Goal: Task Accomplishment & Management: Manage account settings

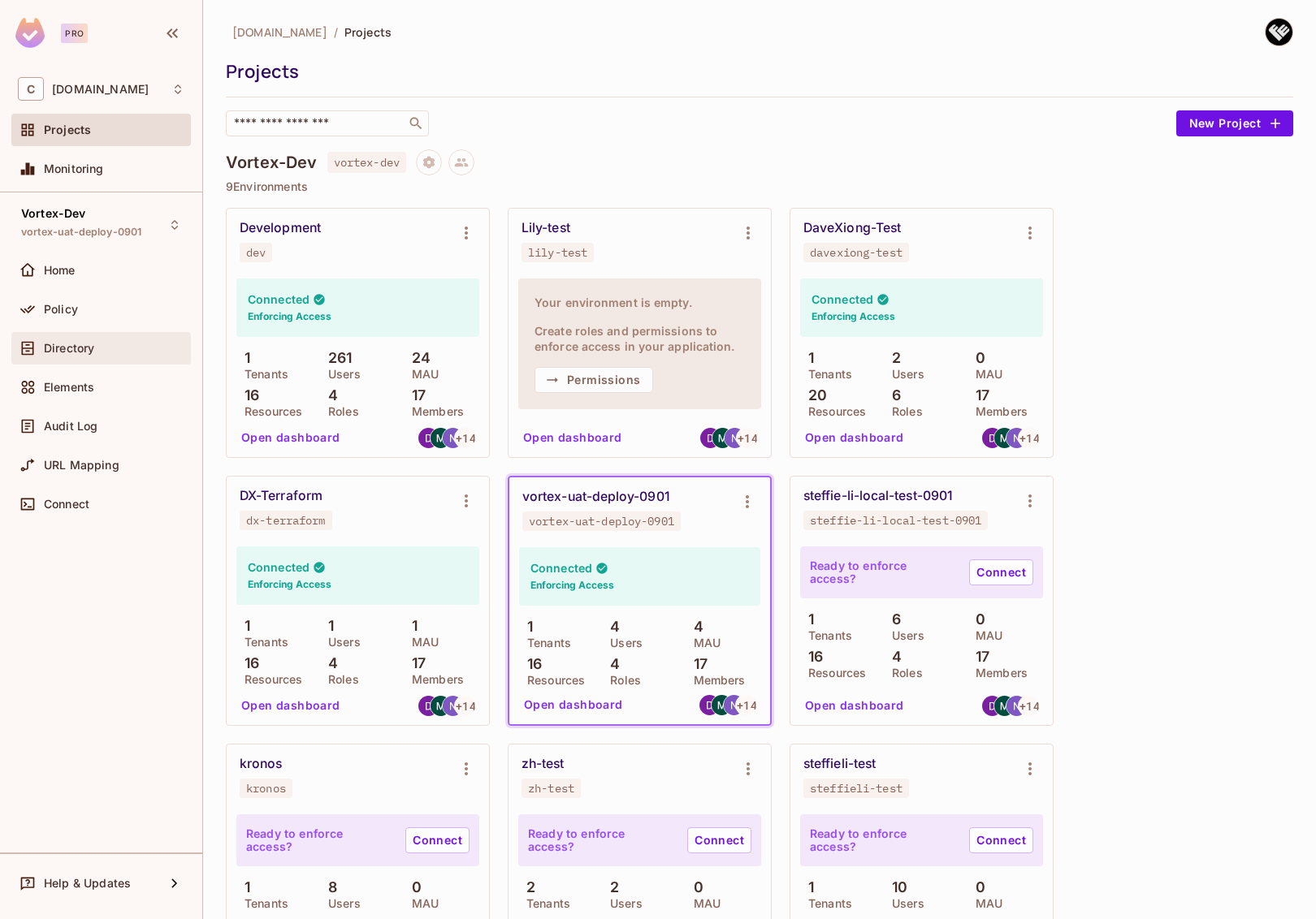
click at [59, 348] on span "Directory" at bounding box center [69, 348] width 50 height 13
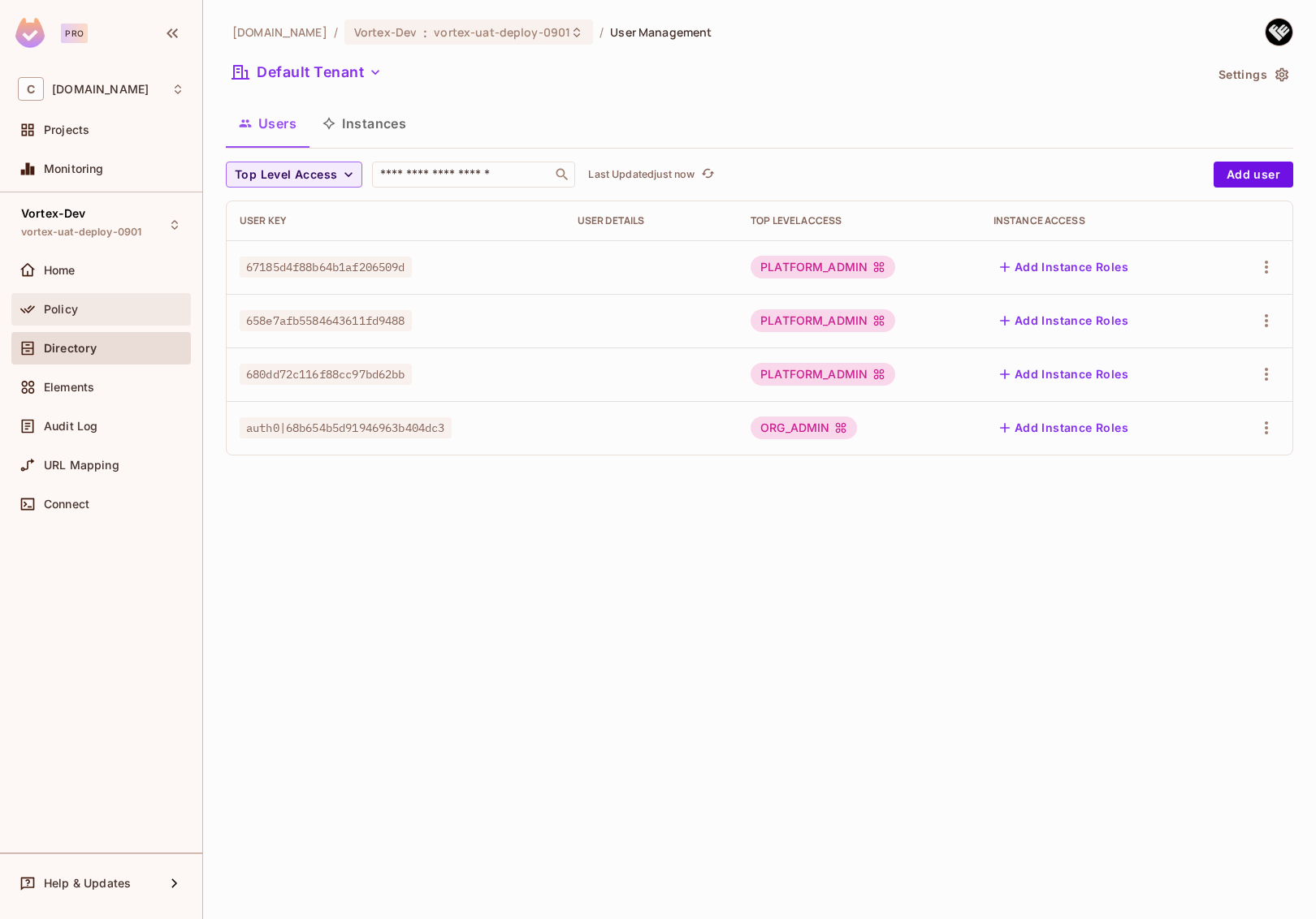
click at [86, 319] on div "Policy" at bounding box center [100, 310] width 179 height 33
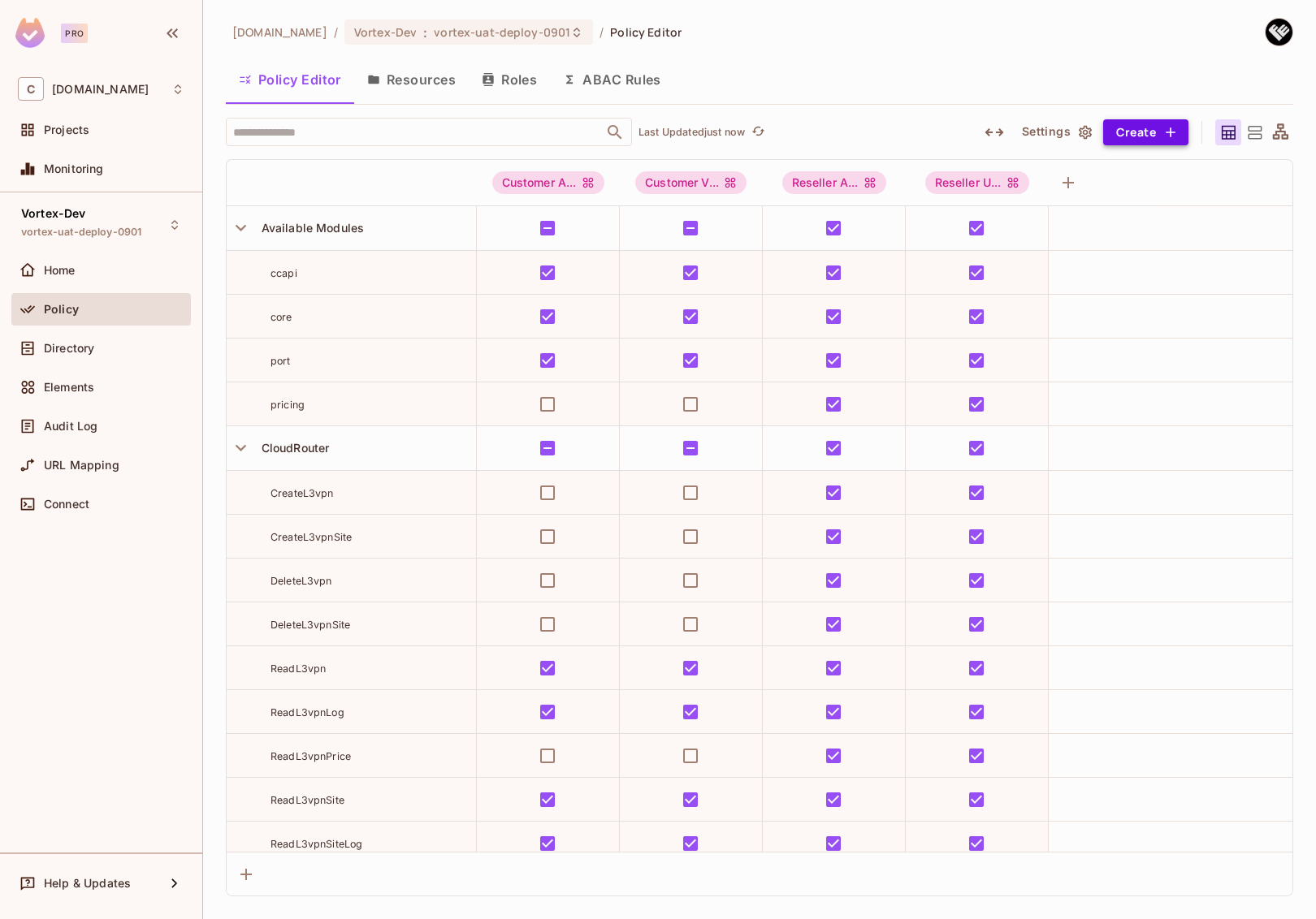
click at [1171, 125] on icon "button" at bounding box center [1171, 132] width 16 height 16
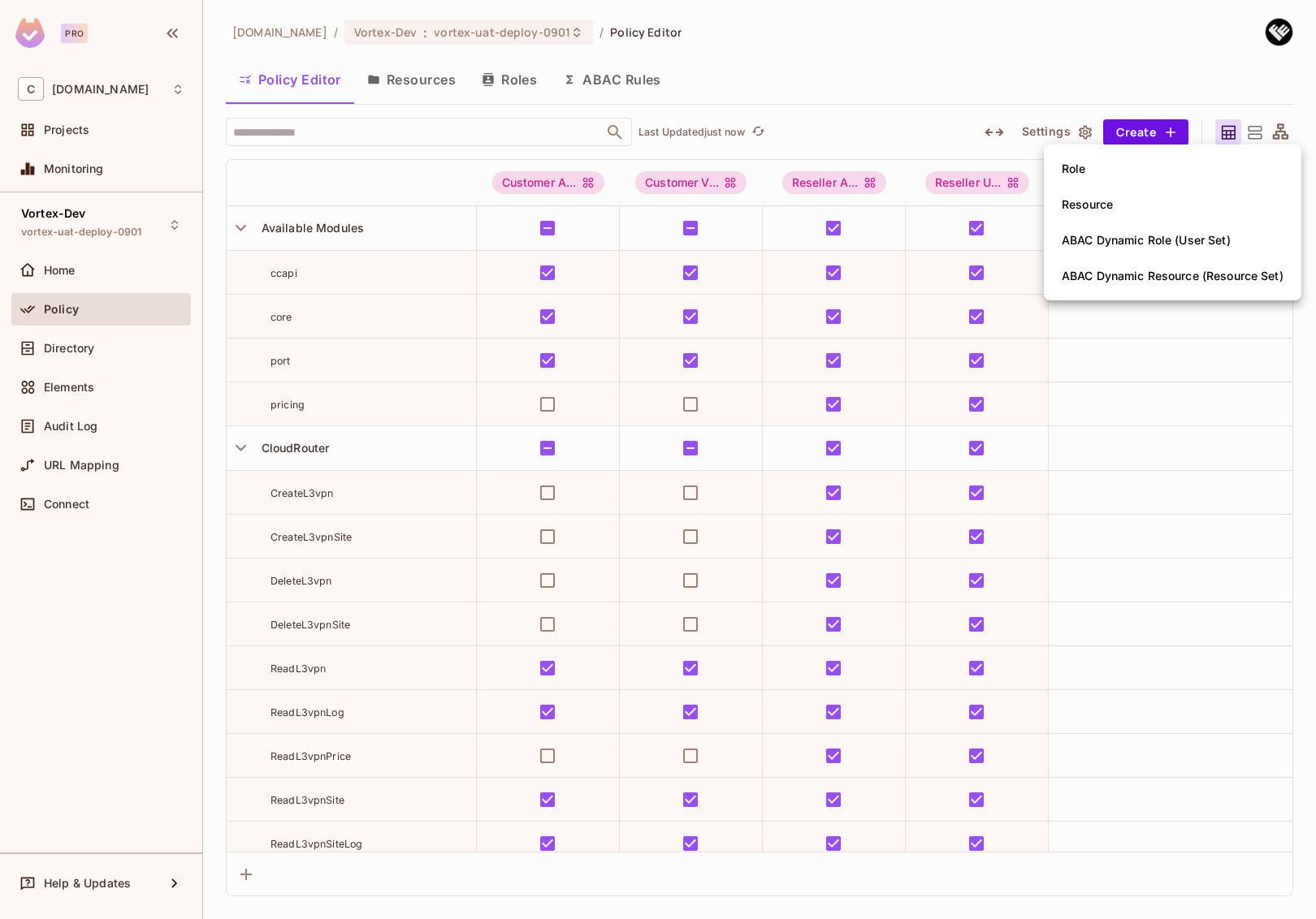
click at [1153, 79] on div at bounding box center [658, 460] width 1316 height 919
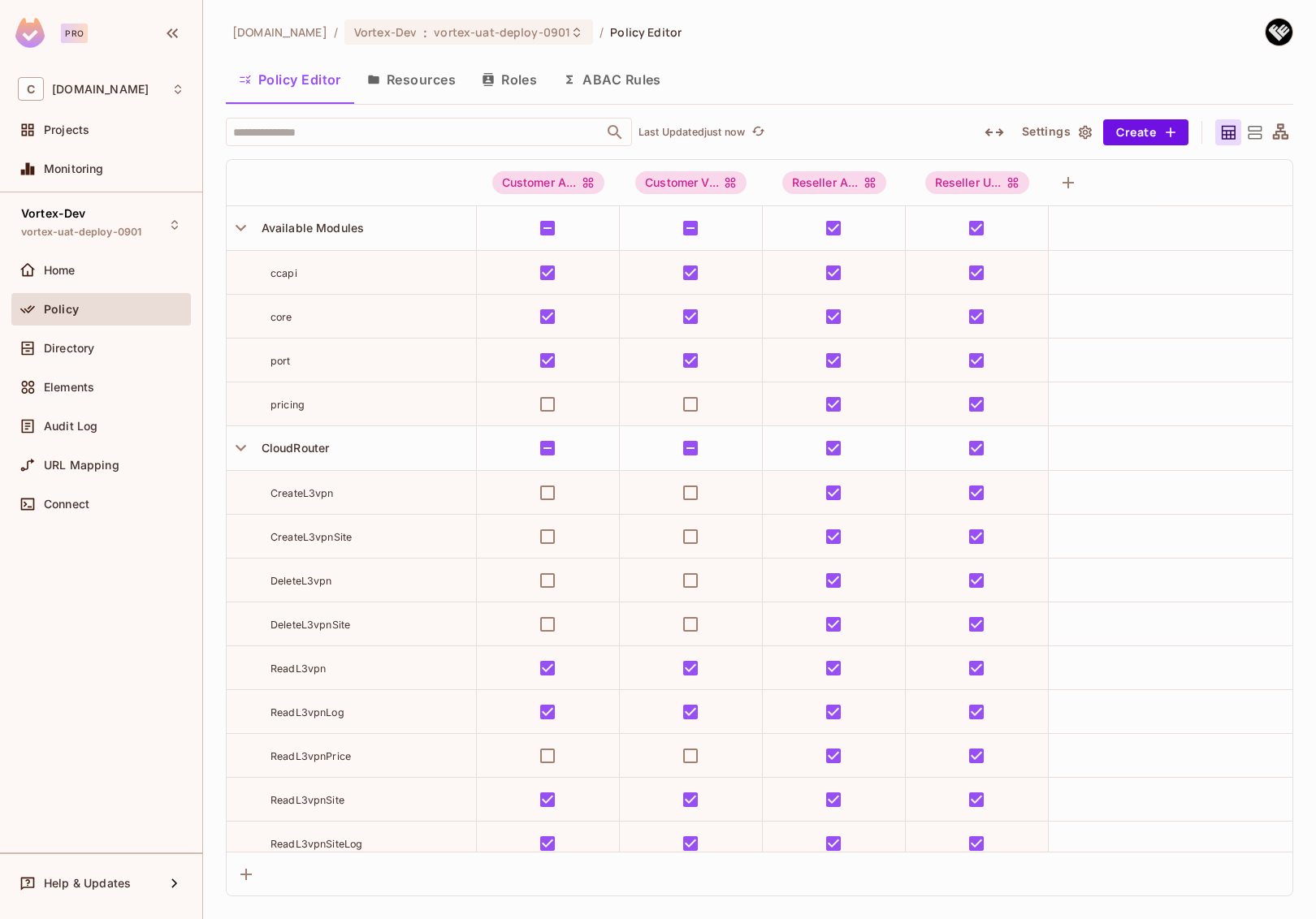
drag, startPoint x: 429, startPoint y: 81, endPoint x: 533, endPoint y: 91, distance: 104.5
click at [429, 81] on button "Resources" at bounding box center [411, 79] width 114 height 41
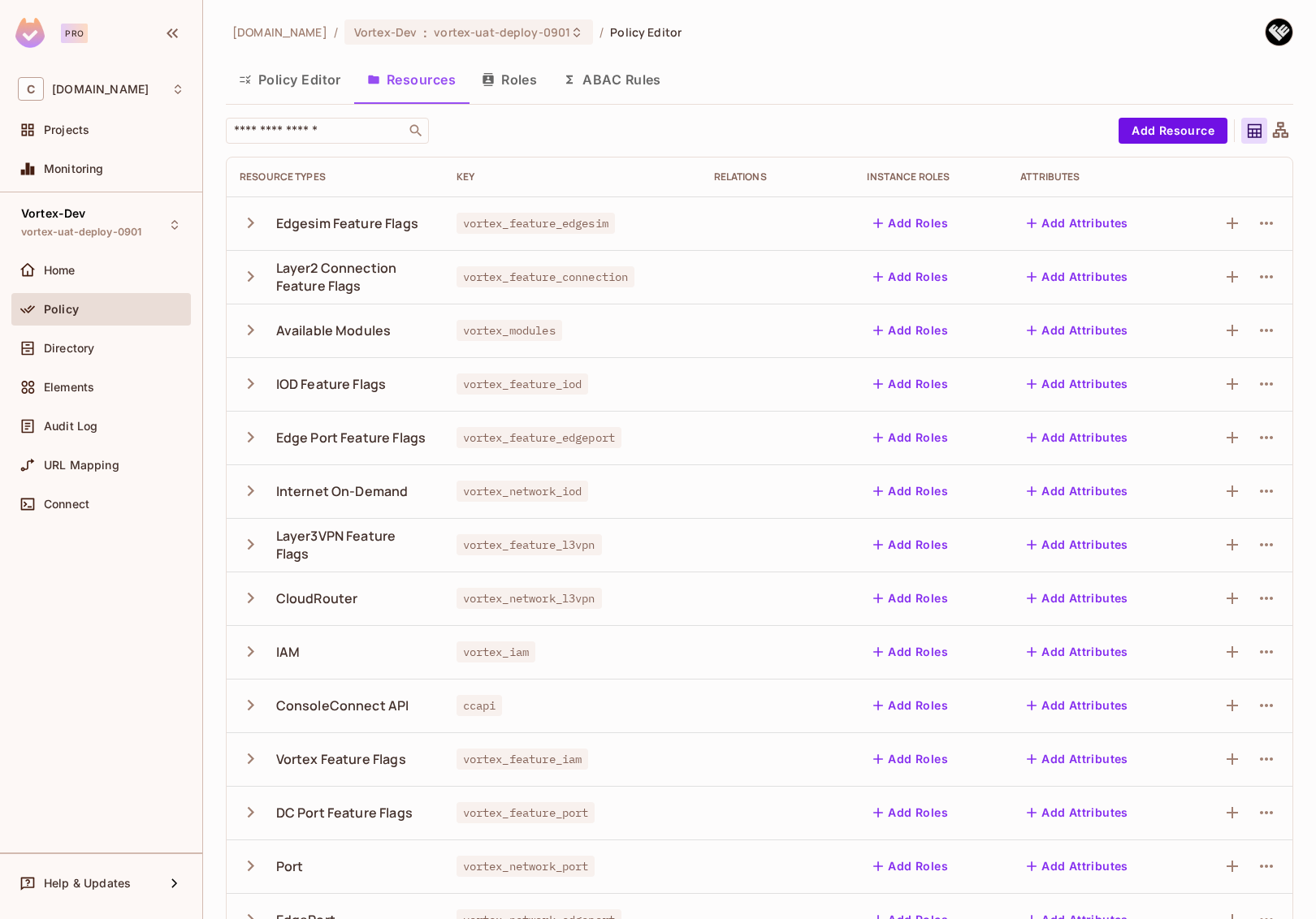
click at [1057, 331] on button "Add Attributes" at bounding box center [1078, 331] width 114 height 26
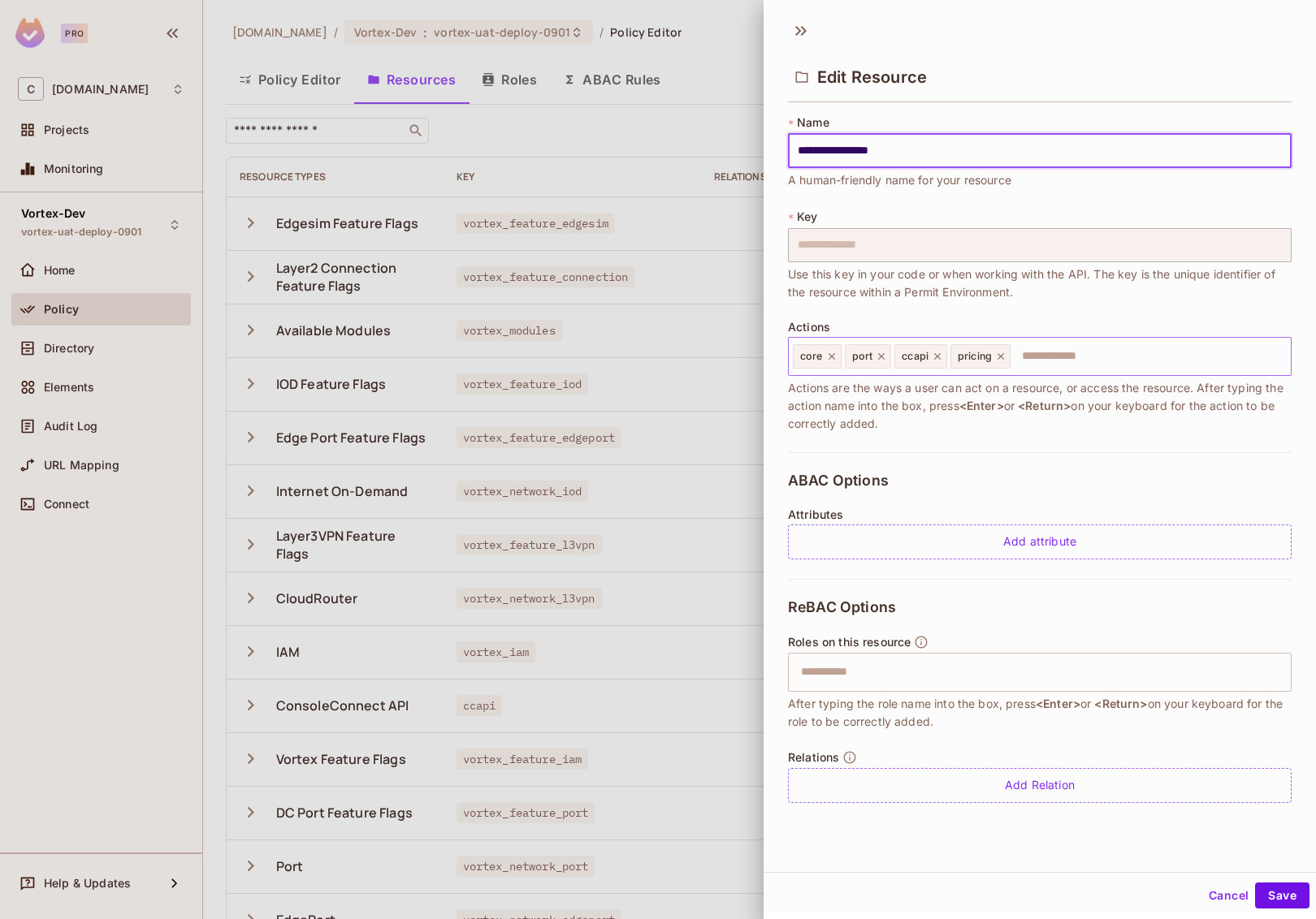
click at [1040, 365] on input "text" at bounding box center [1148, 357] width 272 height 33
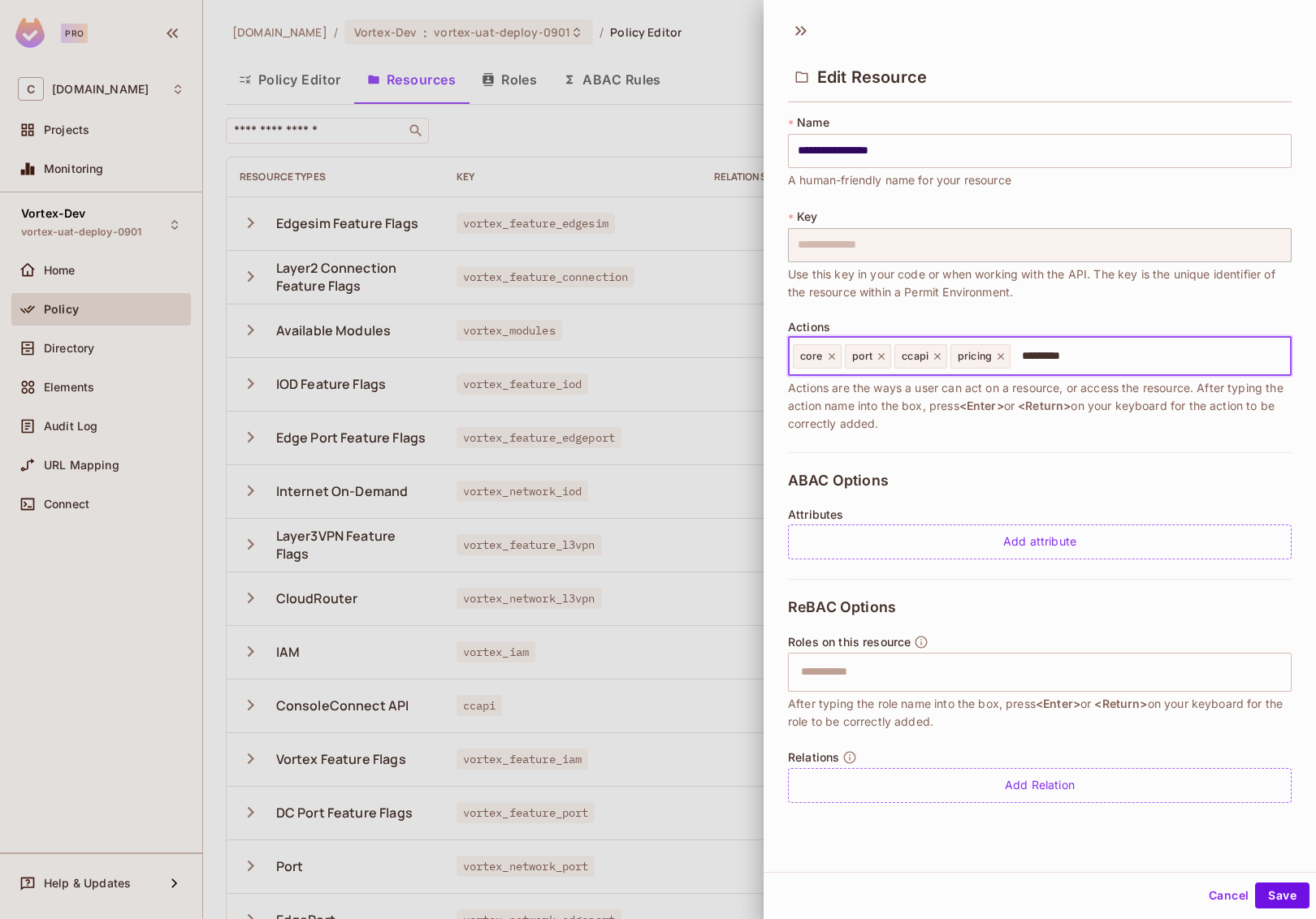
type input "**********"
click at [1270, 902] on button "Save" at bounding box center [1282, 896] width 55 height 26
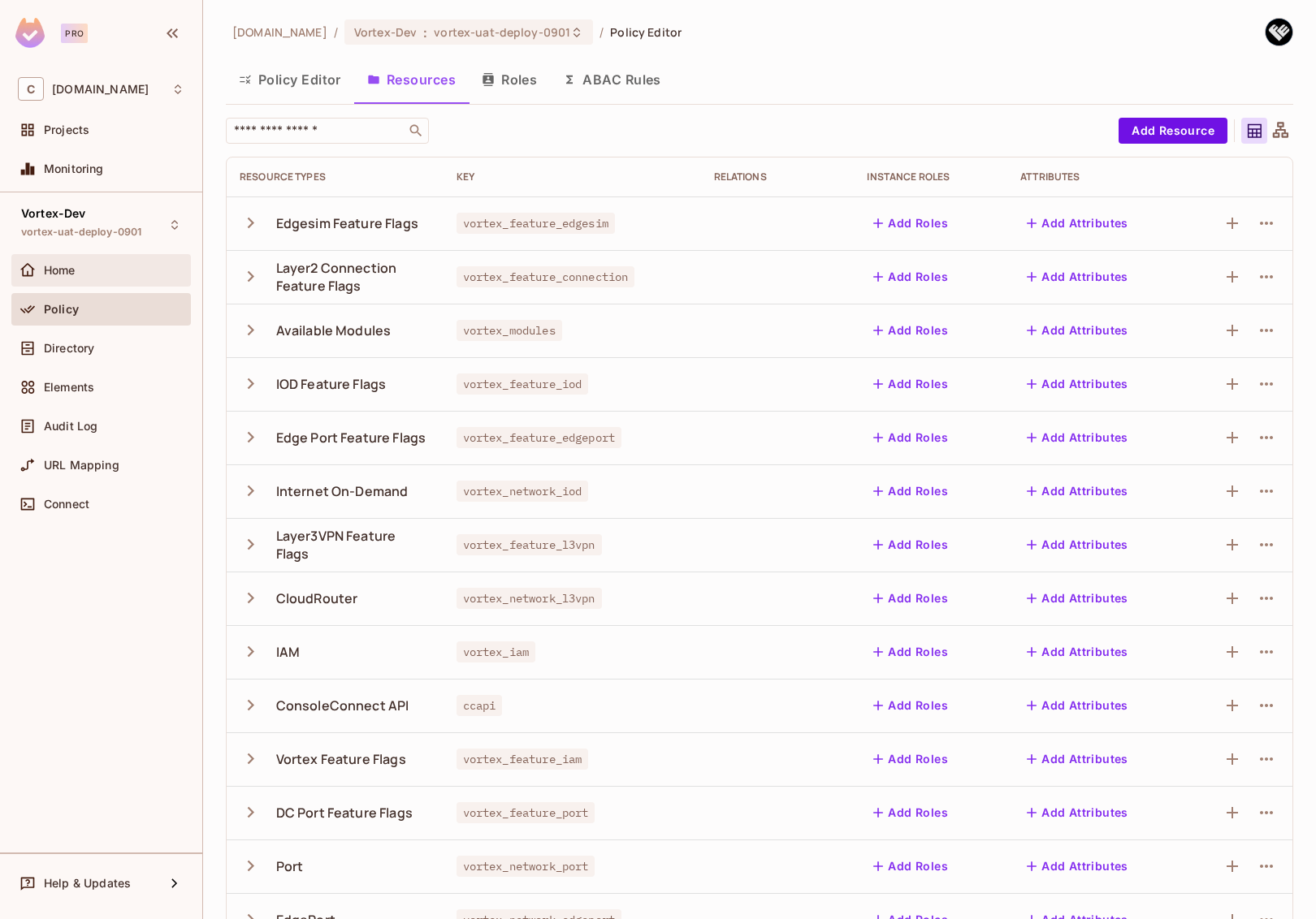
click at [150, 270] on div "Home" at bounding box center [114, 270] width 140 height 13
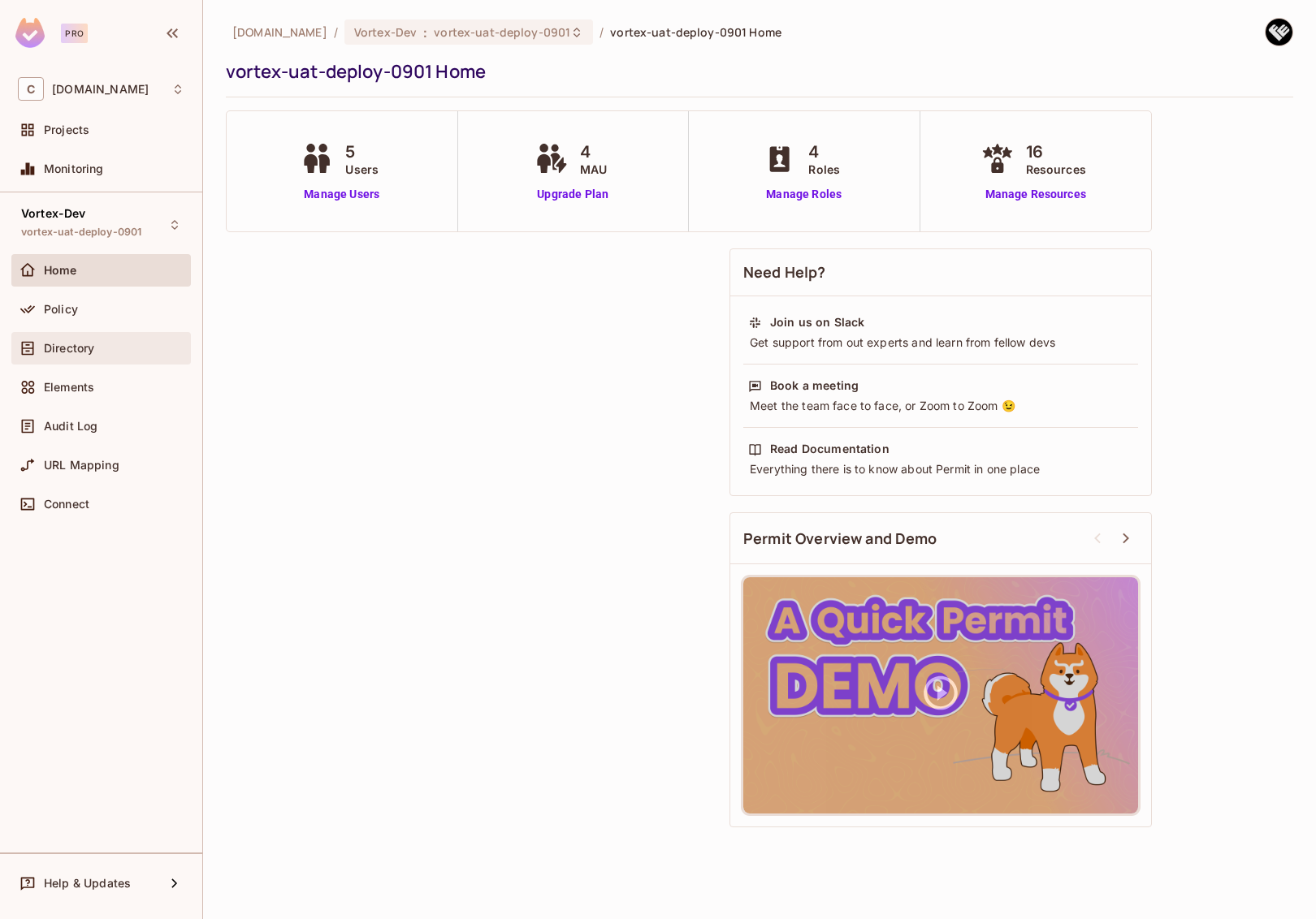
click at [48, 344] on span "Directory" at bounding box center [69, 348] width 50 height 13
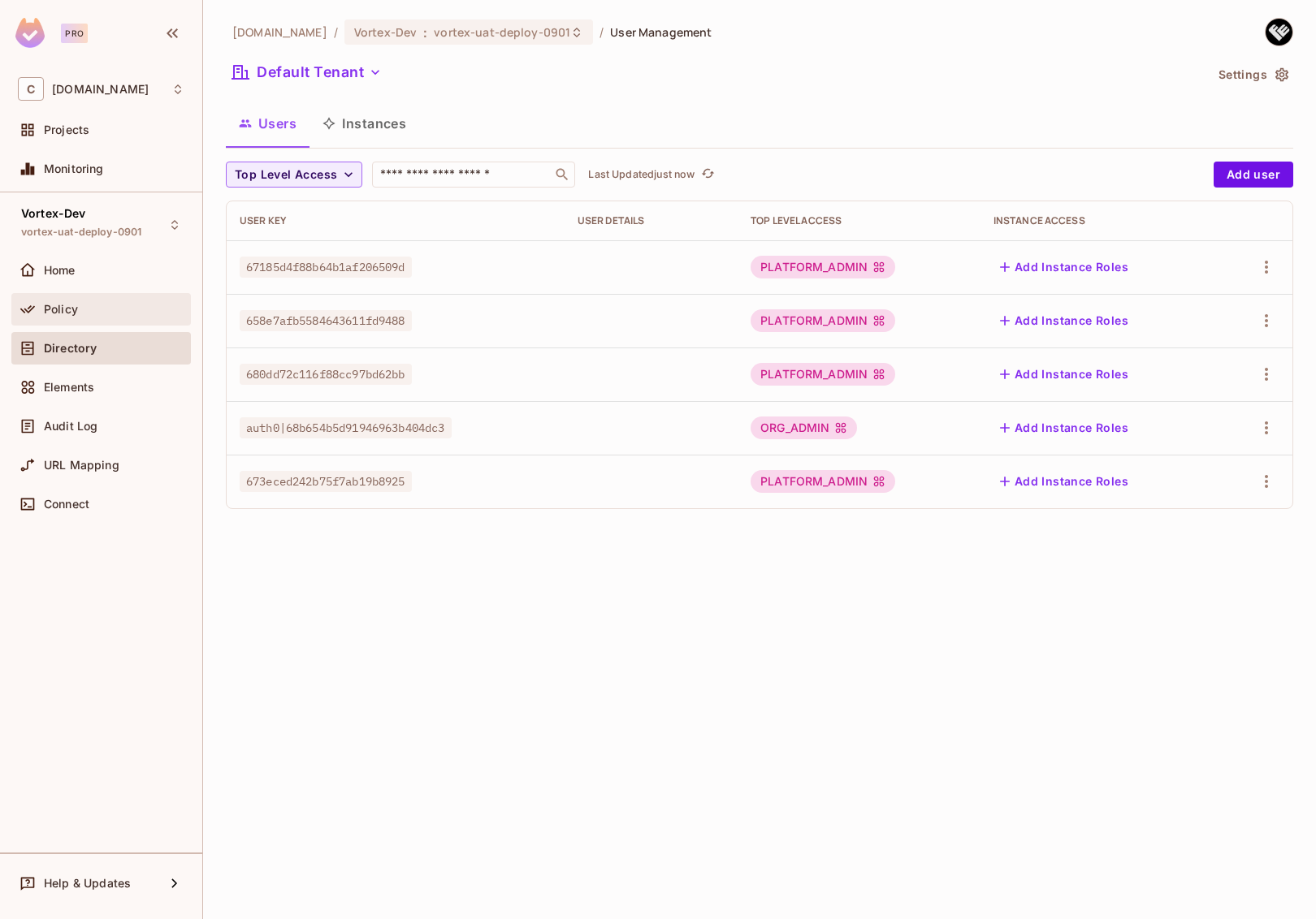
click at [42, 309] on div at bounding box center [31, 309] width 26 height 20
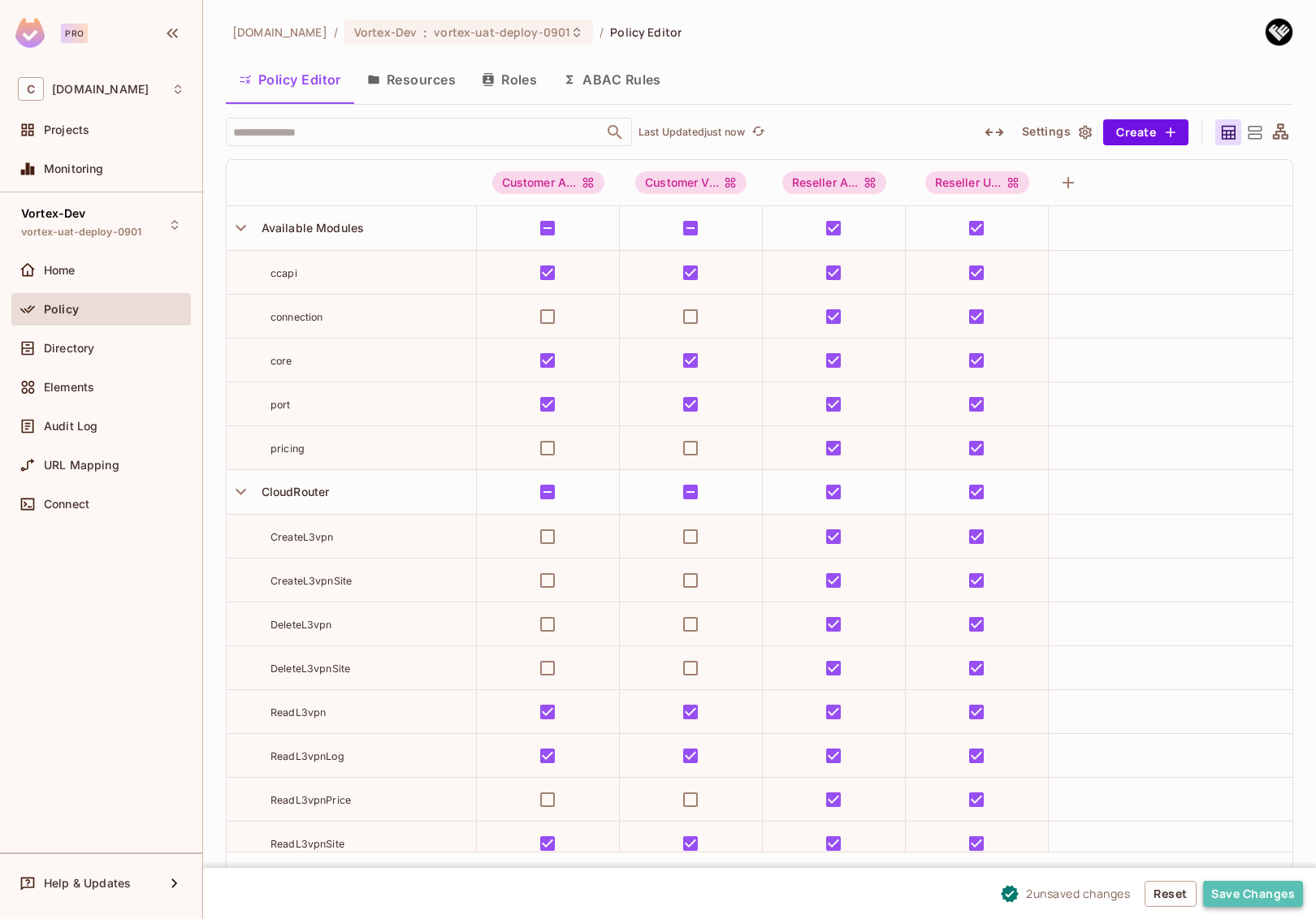
click at [1259, 895] on button "Save Changes" at bounding box center [1253, 894] width 100 height 26
click at [904, 78] on div "Policy Editor Resources Roles ABAC Rules" at bounding box center [759, 79] width 1068 height 41
